Goal: Information Seeking & Learning: Learn about a topic

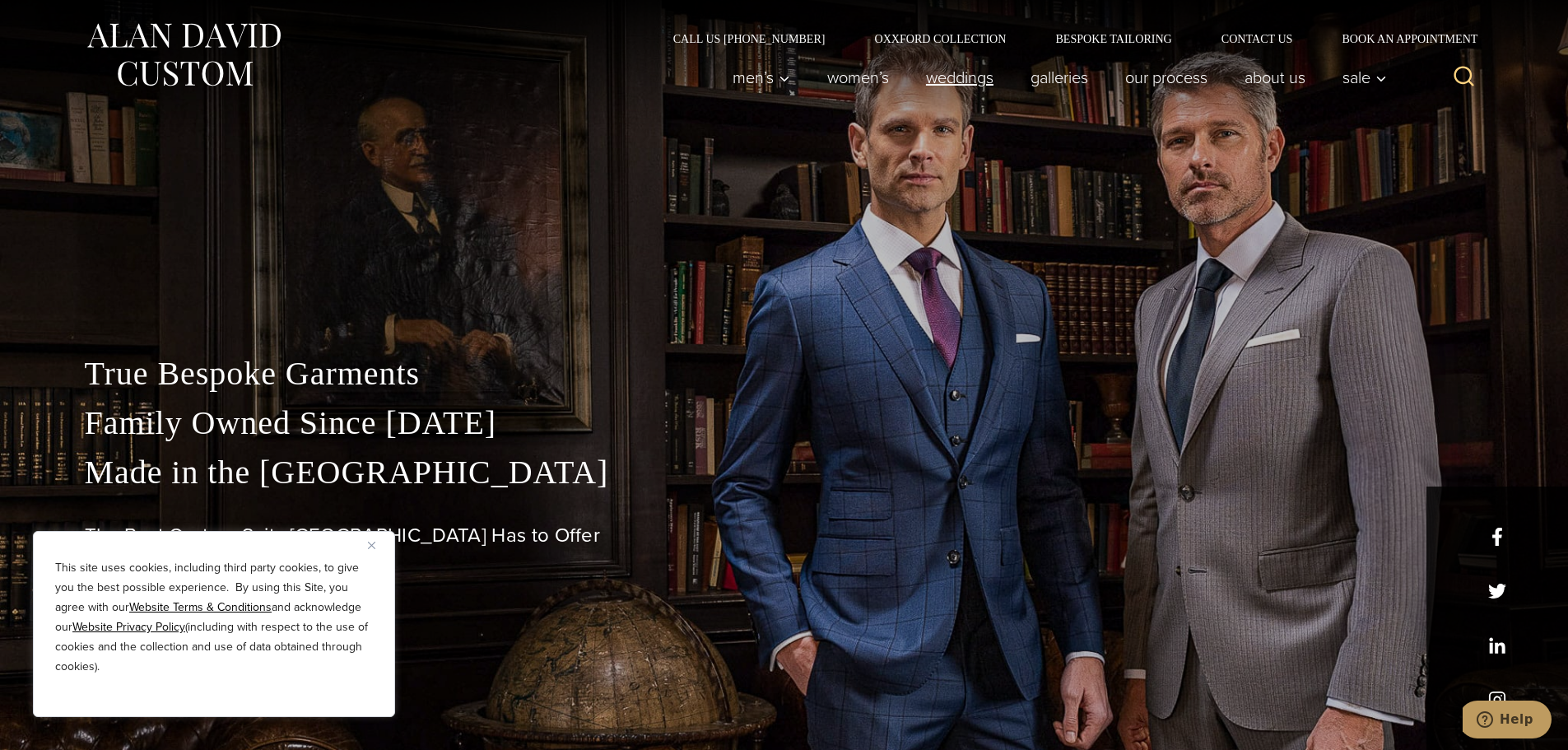
click at [958, 75] on link "weddings" at bounding box center [959, 77] width 105 height 33
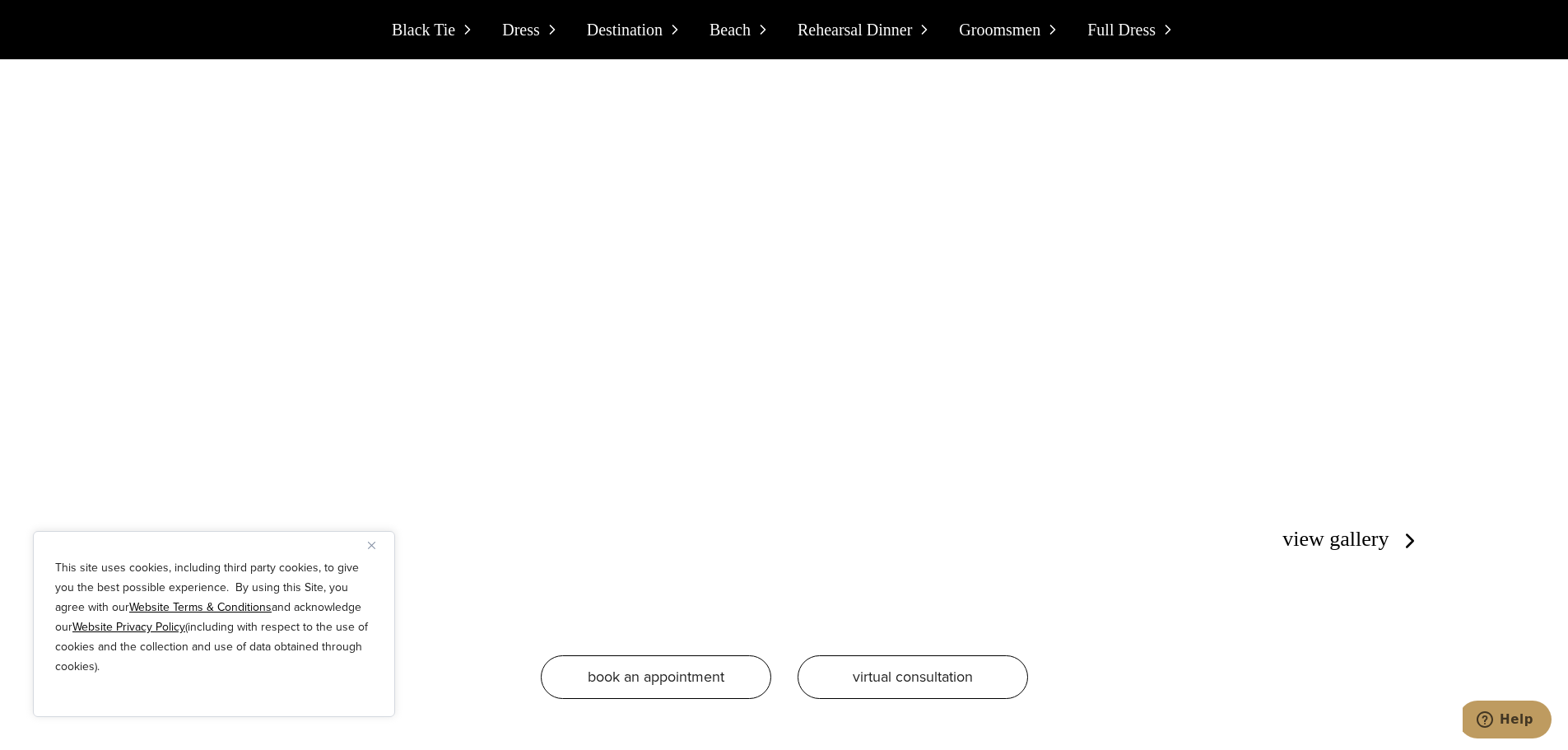
scroll to position [3785, 0]
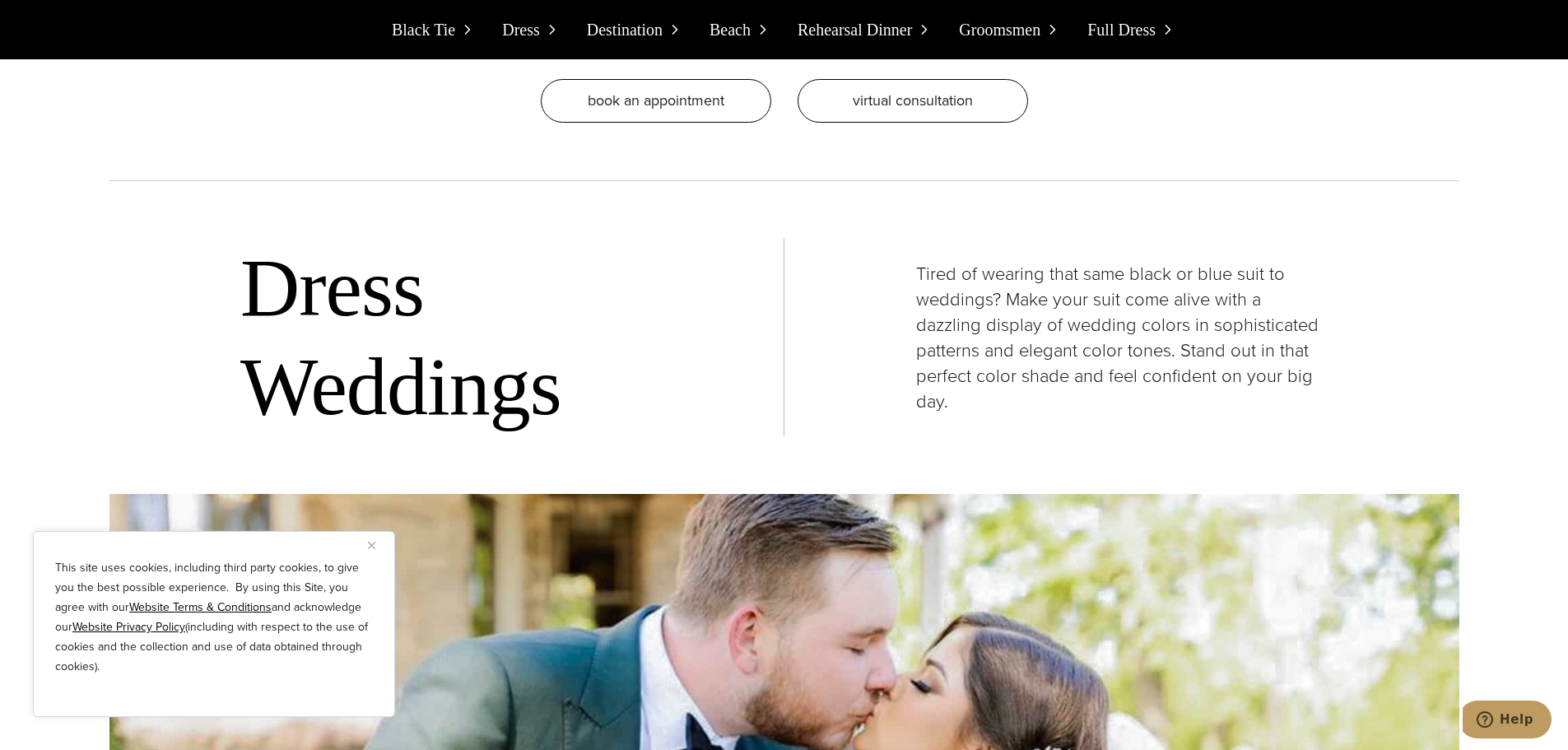
click at [431, 29] on span "Black Tie" at bounding box center [424, 29] width 64 height 26
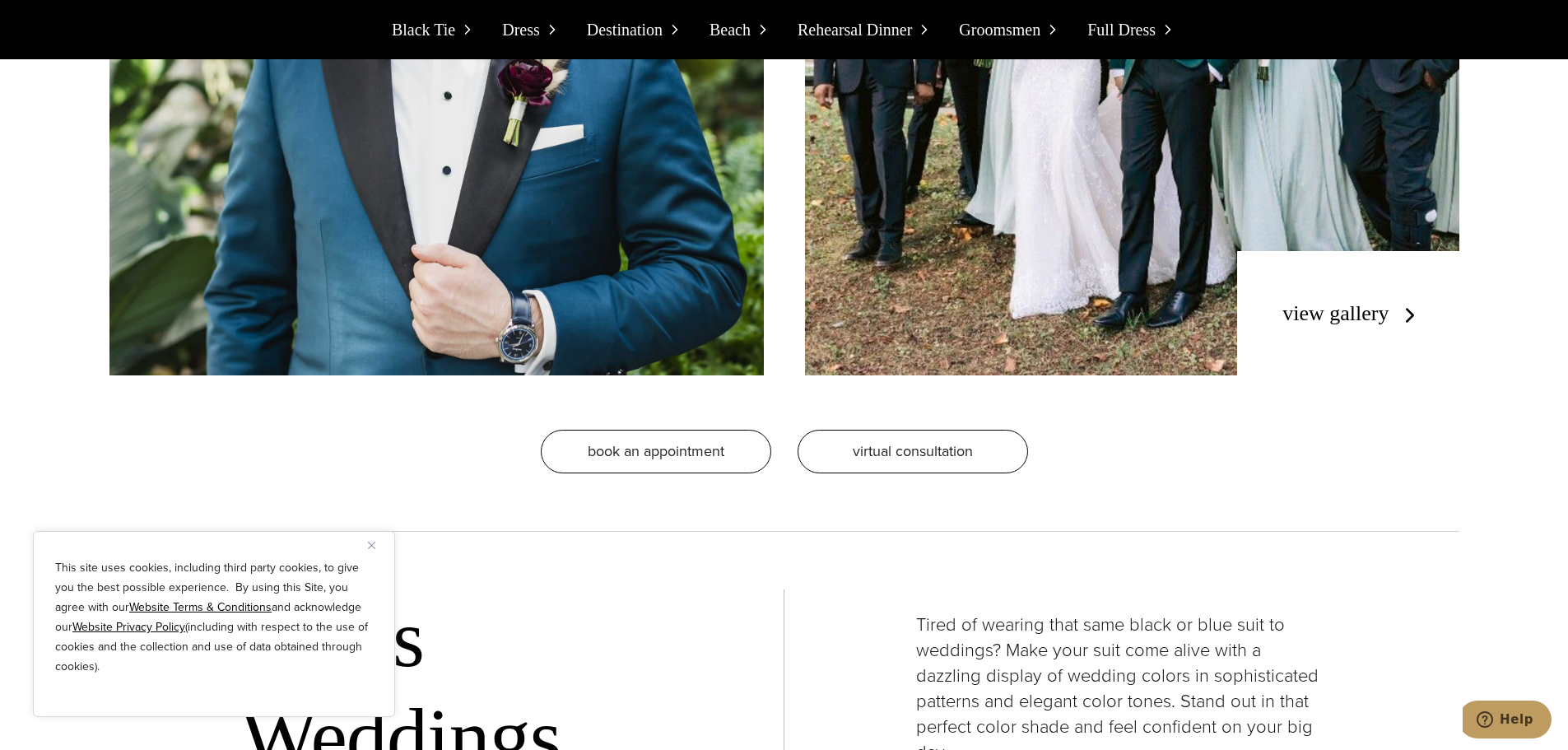
scroll to position [3576, 0]
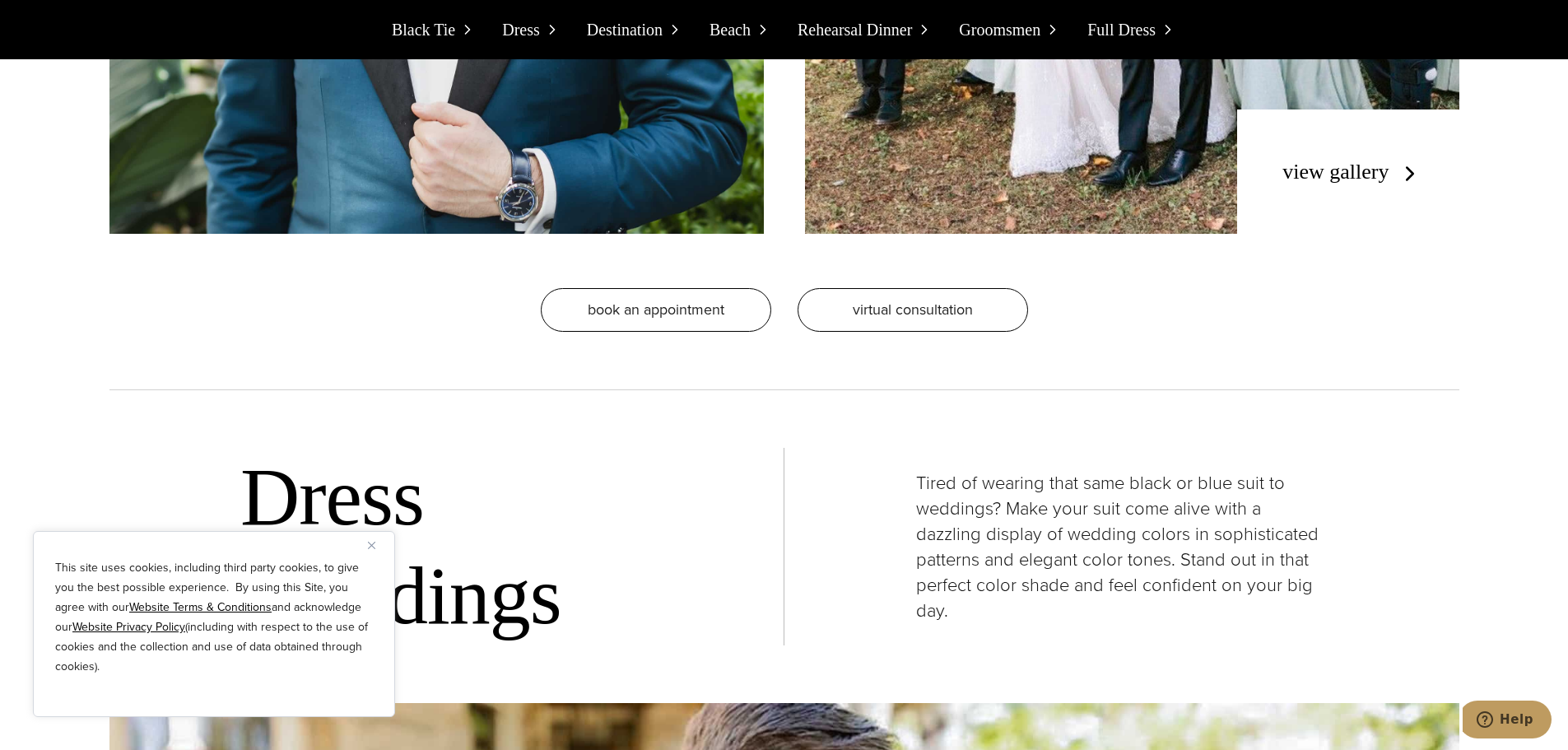
click at [1020, 33] on span "Groomsmen" at bounding box center [1000, 29] width 82 height 26
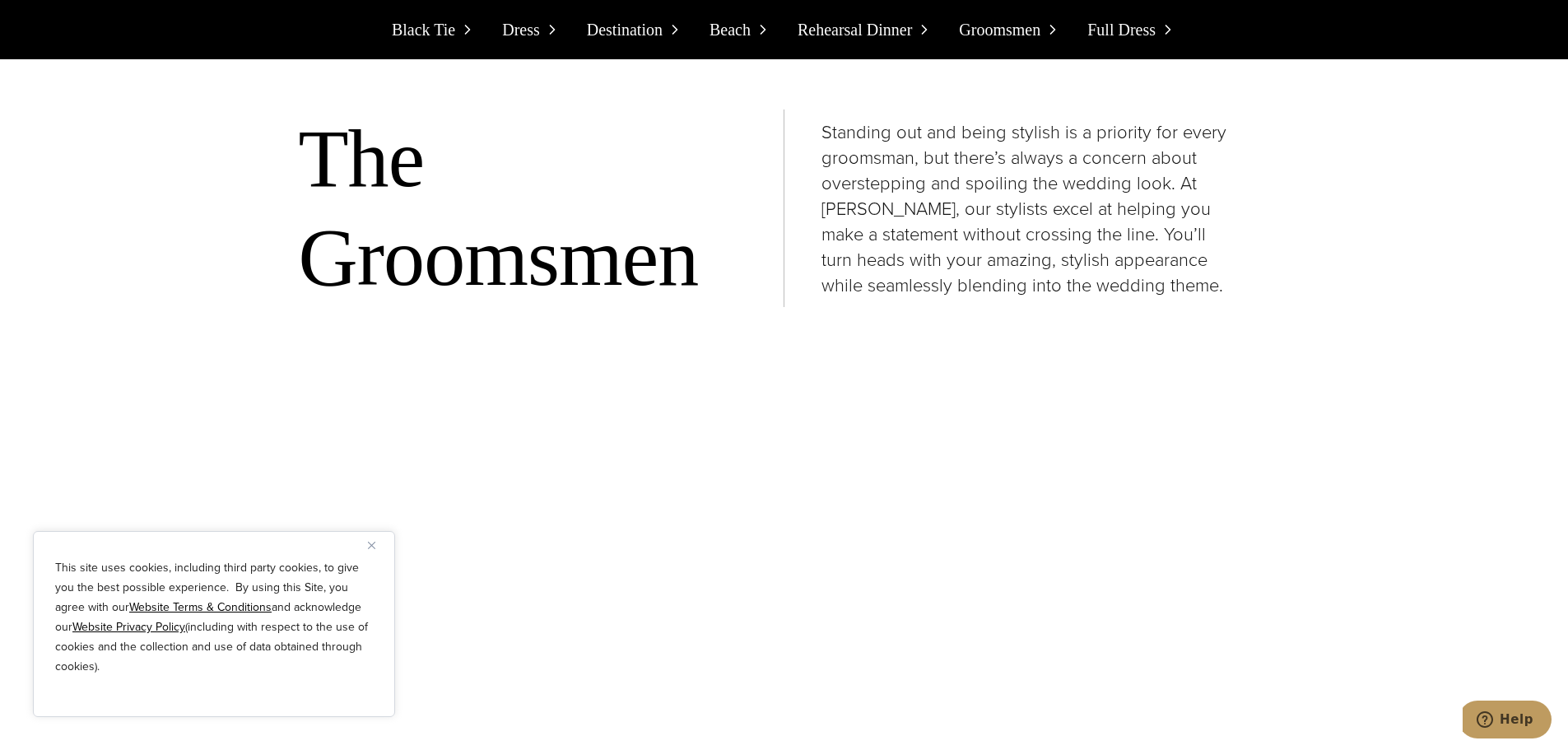
scroll to position [11719, 0]
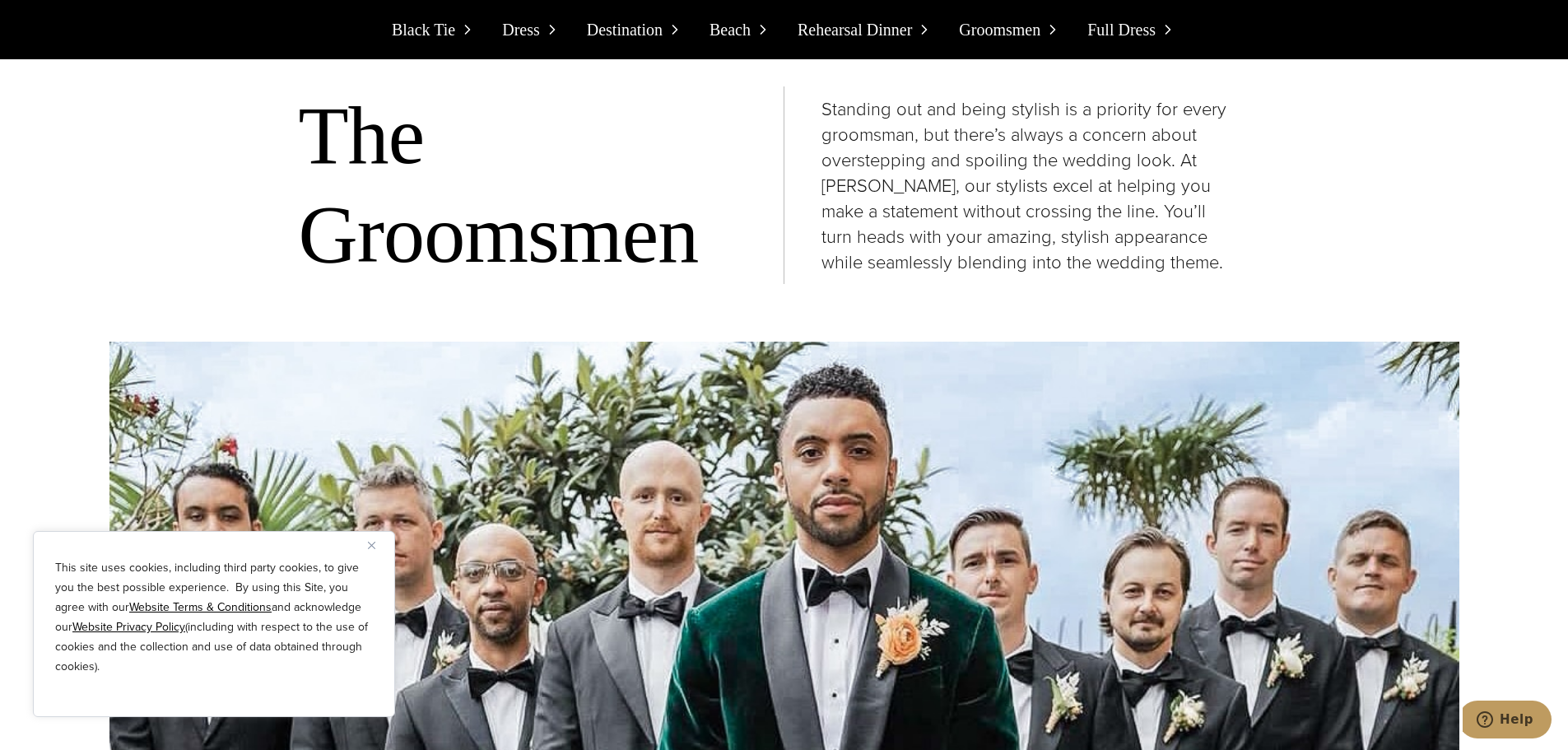
click at [888, 35] on span "Rehearsal Dinner" at bounding box center [855, 29] width 115 height 26
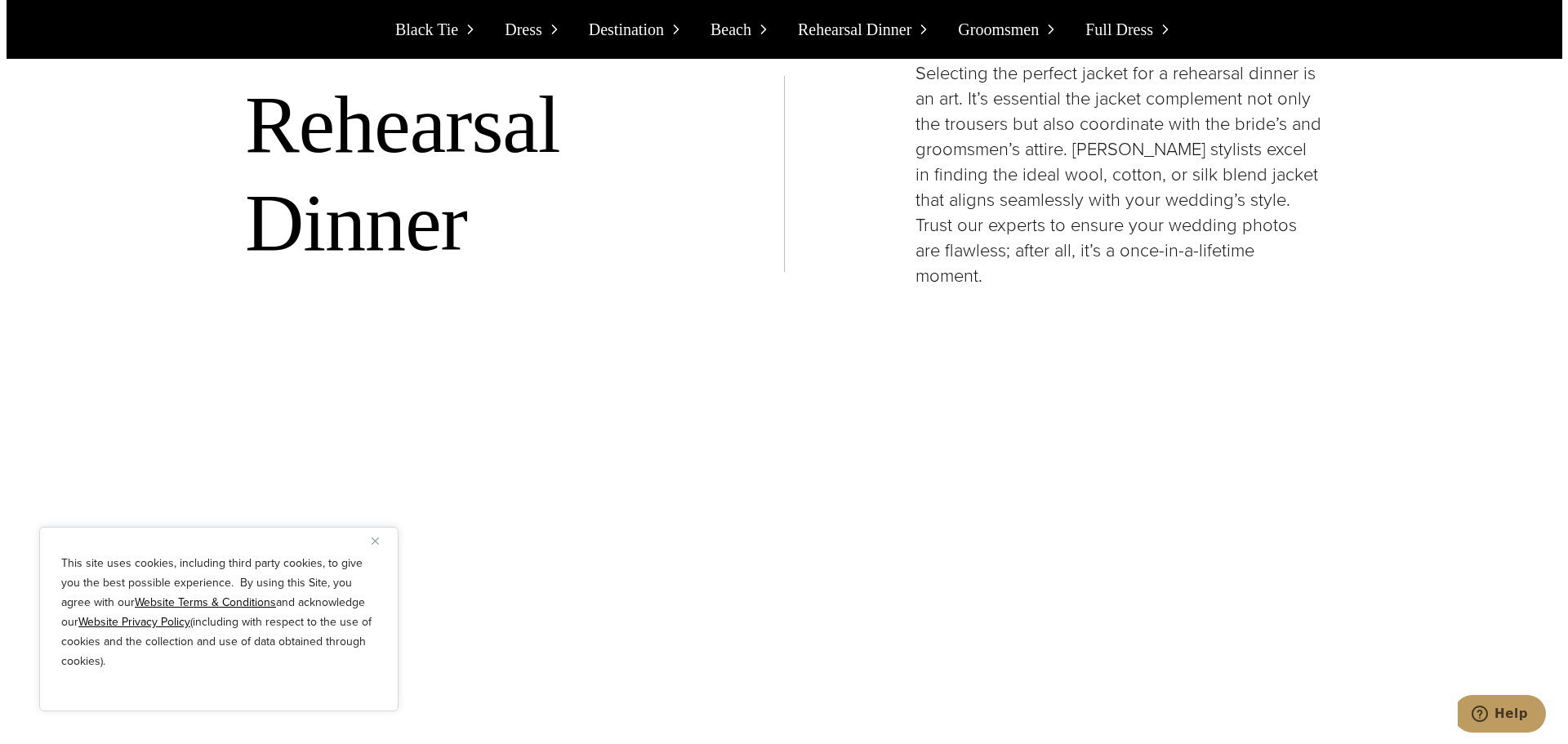
scroll to position [9685, 0]
